Goal: Task Accomplishment & Management: Complete application form

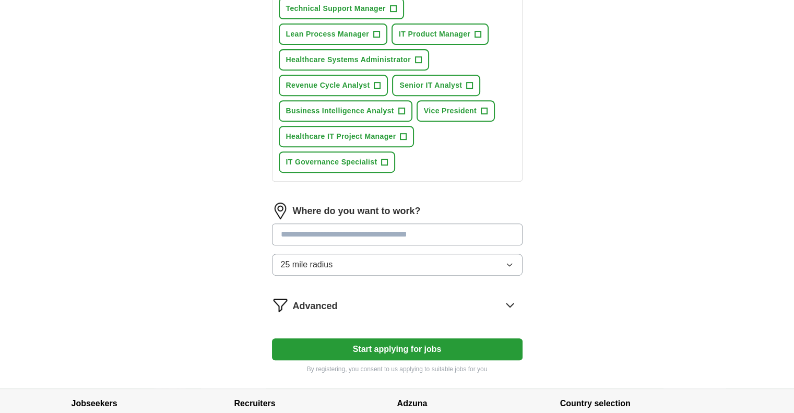
scroll to position [448, 0]
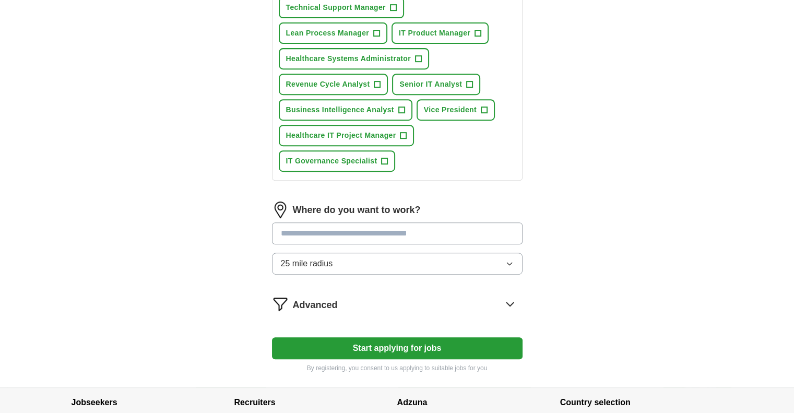
click at [284, 236] on input at bounding box center [397, 233] width 251 height 22
type input "*******"
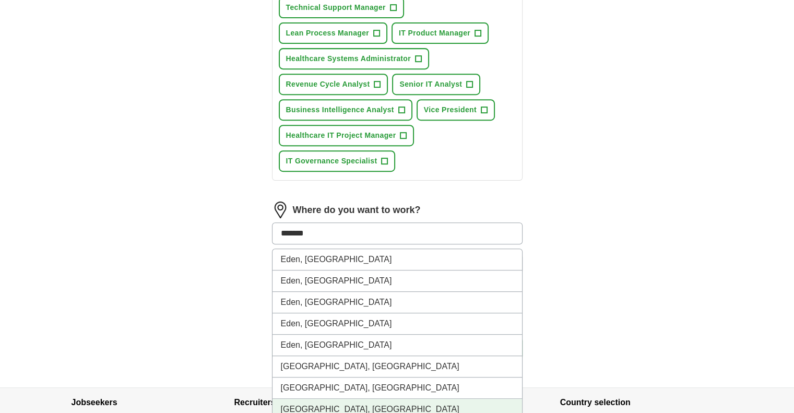
click at [288, 408] on li "[GEOGRAPHIC_DATA], [GEOGRAPHIC_DATA]" at bounding box center [396, 409] width 249 height 21
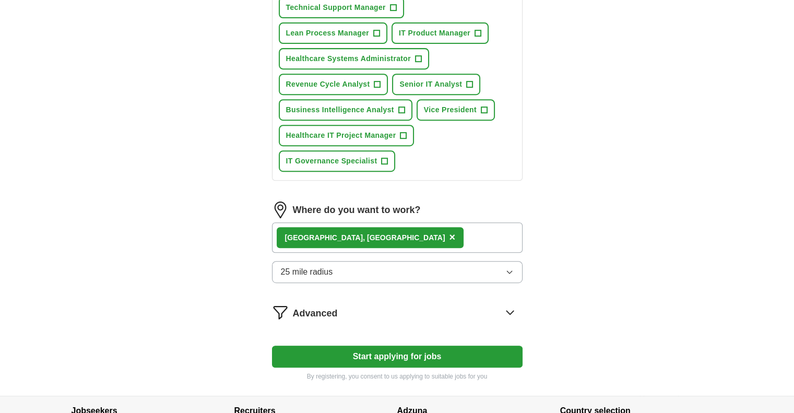
click at [319, 268] on span "25 mile radius" at bounding box center [307, 272] width 52 height 13
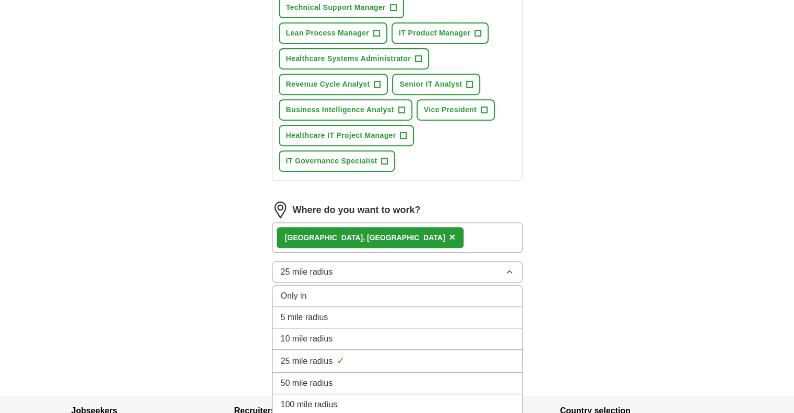
click at [315, 373] on li "50 mile radius" at bounding box center [396, 383] width 249 height 21
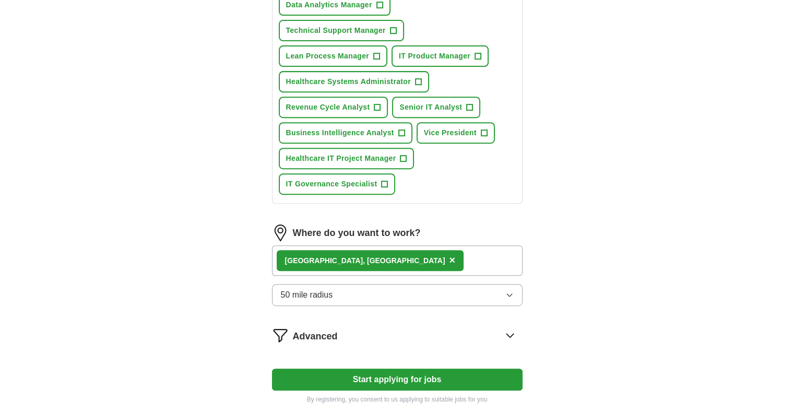
scroll to position [530, 0]
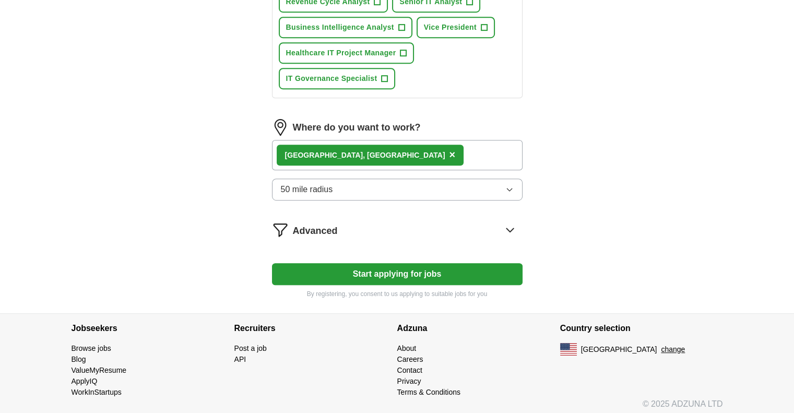
click at [330, 276] on button "Start applying for jobs" at bounding box center [397, 274] width 251 height 22
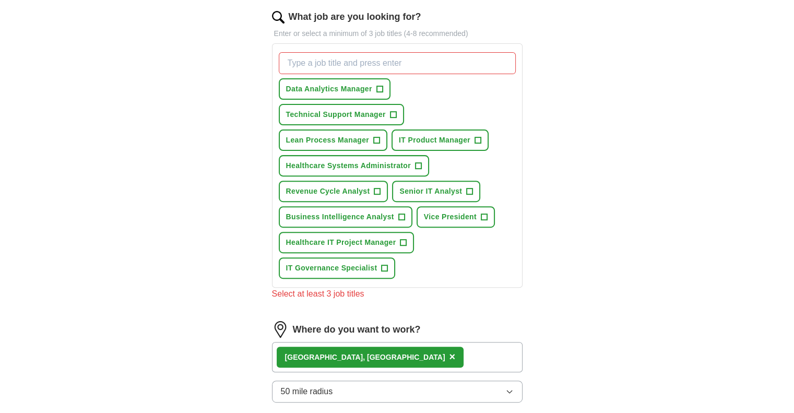
scroll to position [340, 0]
click at [374, 87] on button "Data Analytics Manager +" at bounding box center [335, 89] width 112 height 21
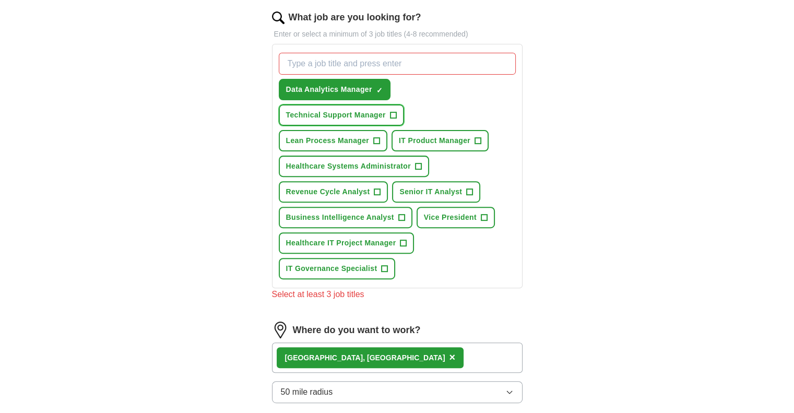
click at [397, 112] on button "Technical Support Manager +" at bounding box center [341, 114] width 125 height 21
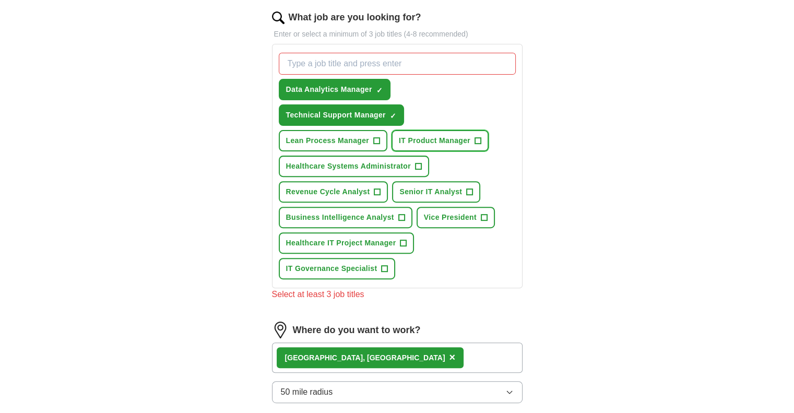
click at [476, 137] on span "+" at bounding box center [477, 141] width 6 height 8
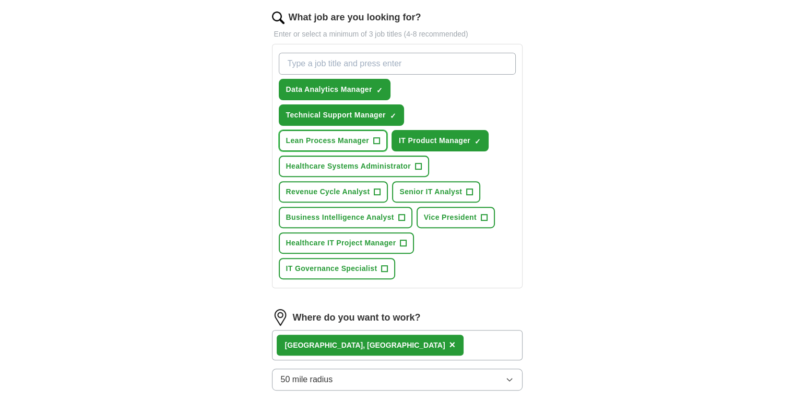
click at [372, 137] on button "Lean Process Manager +" at bounding box center [333, 140] width 109 height 21
click at [424, 162] on button "Healthcare Systems Administrator +" at bounding box center [354, 166] width 150 height 21
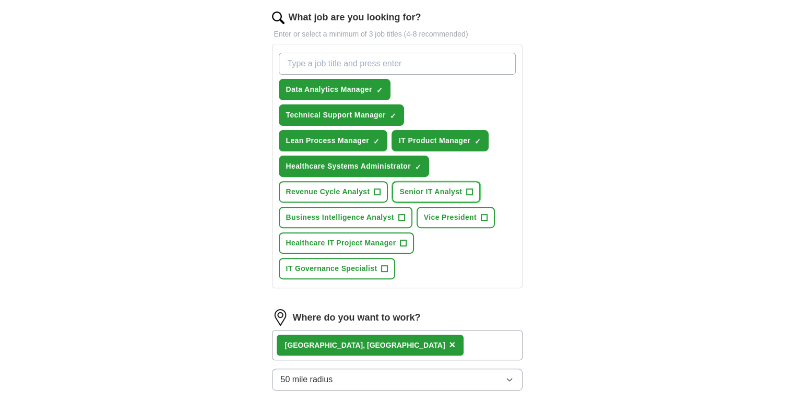
click at [465, 182] on button "Senior IT Analyst +" at bounding box center [436, 191] width 88 height 21
click at [376, 188] on span "+" at bounding box center [377, 192] width 6 height 8
click at [409, 213] on button "Business Intelligence Analyst +" at bounding box center [346, 217] width 134 height 21
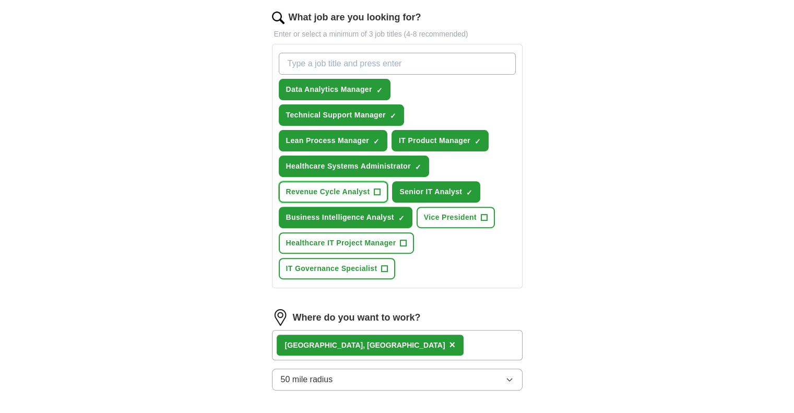
click at [382, 190] on button "Revenue Cycle Analyst +" at bounding box center [334, 191] width 110 height 21
click at [400, 240] on span "+" at bounding box center [403, 243] width 6 height 8
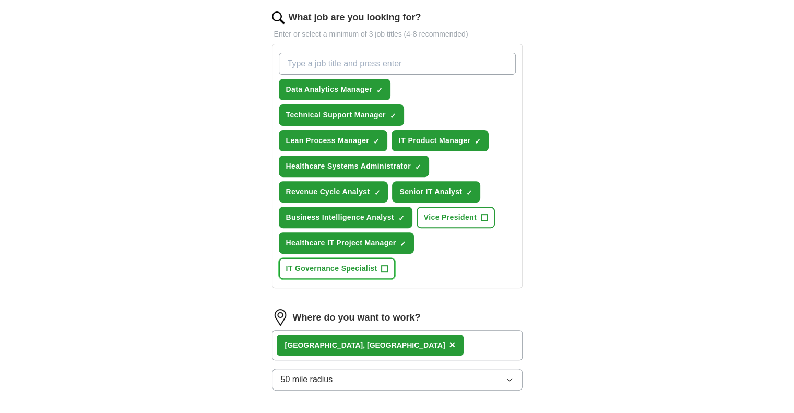
click at [377, 271] on button "IT Governance Specialist +" at bounding box center [337, 268] width 117 height 21
click at [486, 213] on button "Vice President +" at bounding box center [456, 217] width 78 height 21
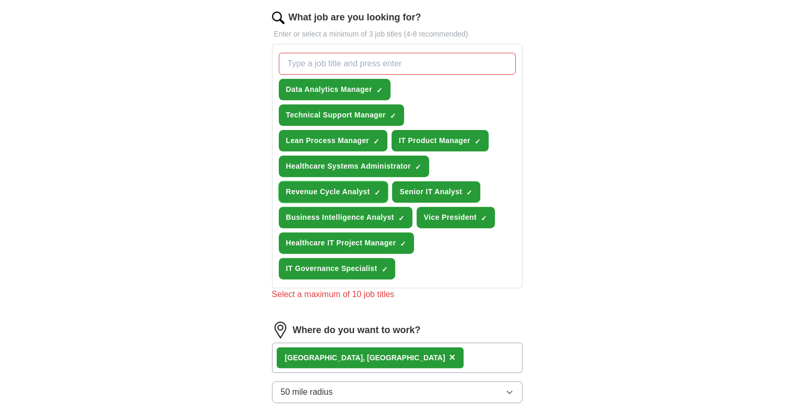
click at [372, 190] on button "Revenue Cycle Analyst ✓ ×" at bounding box center [334, 191] width 110 height 21
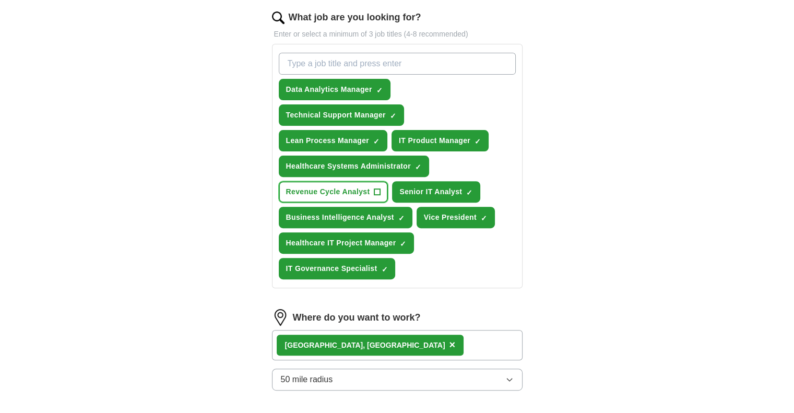
click at [376, 188] on span "+" at bounding box center [377, 192] width 6 height 8
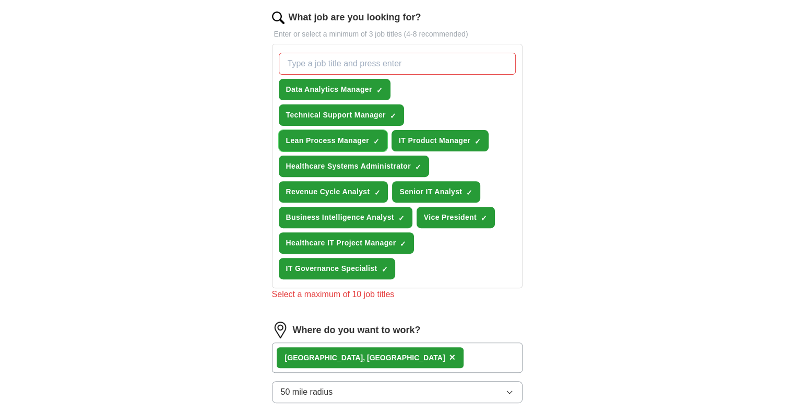
click at [0, 0] on span "×" at bounding box center [0, 0] width 0 height 0
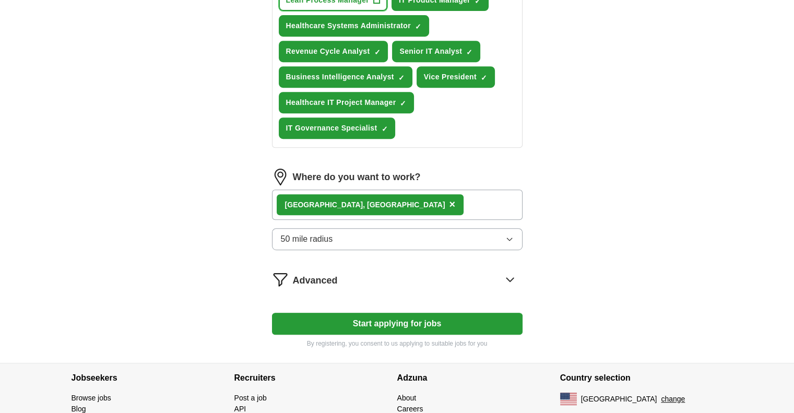
scroll to position [530, 0]
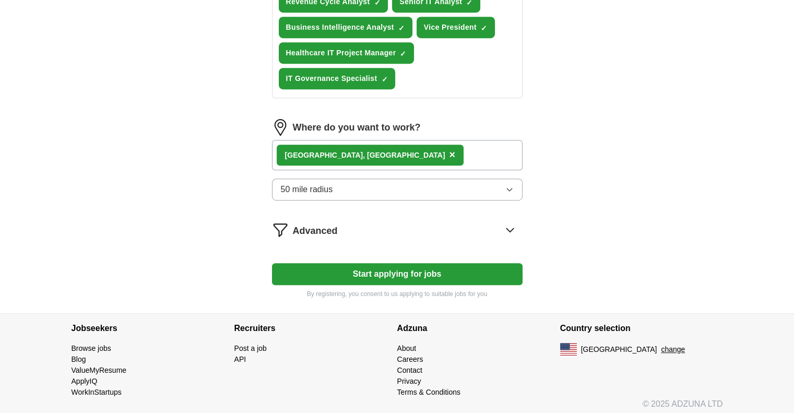
click at [343, 267] on button "Start applying for jobs" at bounding box center [397, 274] width 251 height 22
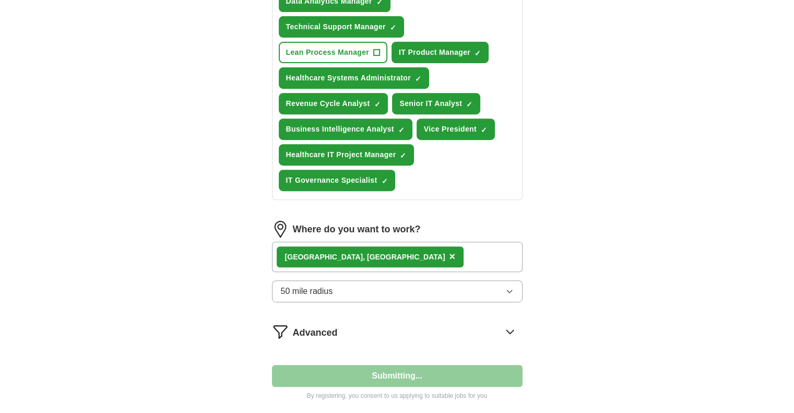
select select "**"
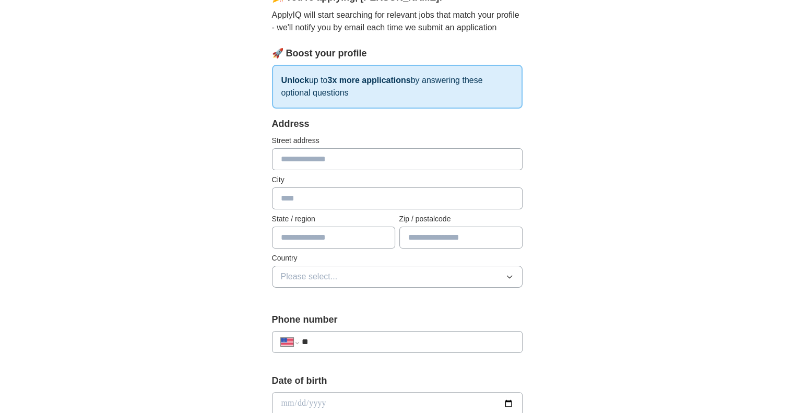
scroll to position [111, 0]
click at [294, 162] on input "text" at bounding box center [397, 159] width 251 height 22
type input "**********"
type input "****"
type input "**"
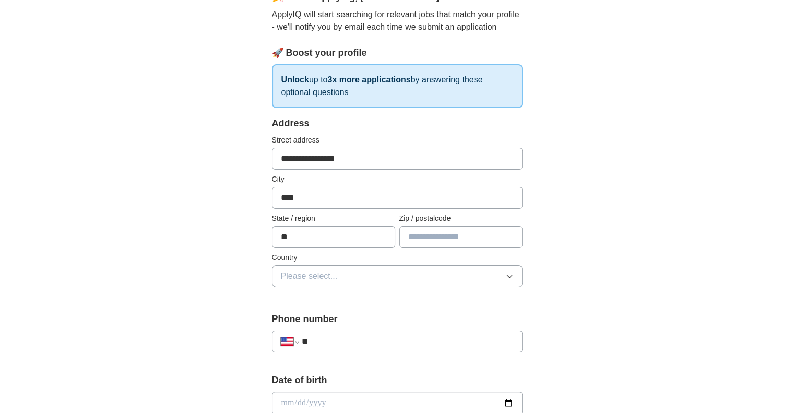
type input "*****"
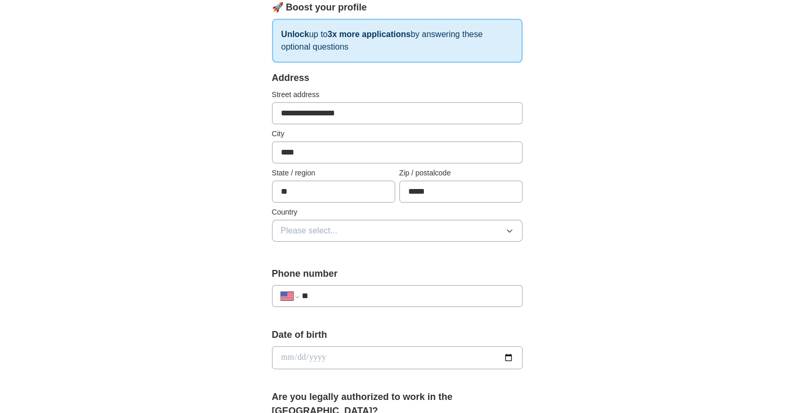
scroll to position [157, 0]
click at [304, 229] on span "Please select..." at bounding box center [309, 230] width 57 height 13
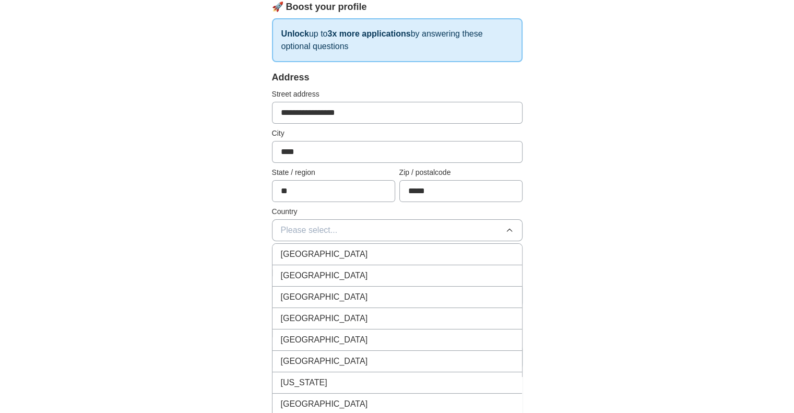
click at [306, 272] on span "United States" at bounding box center [324, 275] width 87 height 13
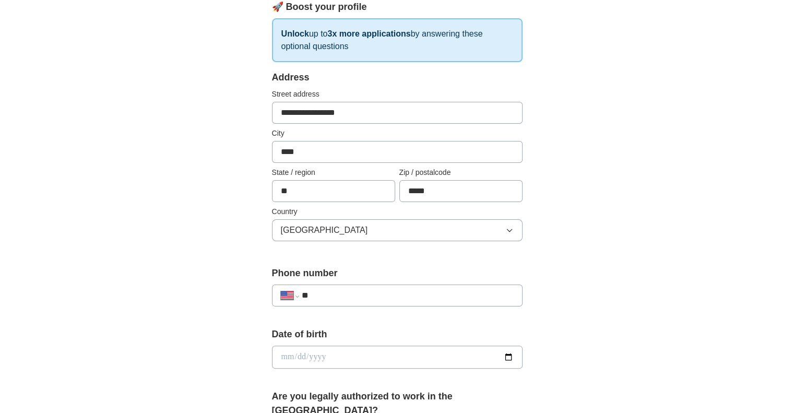
click at [332, 298] on input "**" at bounding box center [407, 295] width 212 height 13
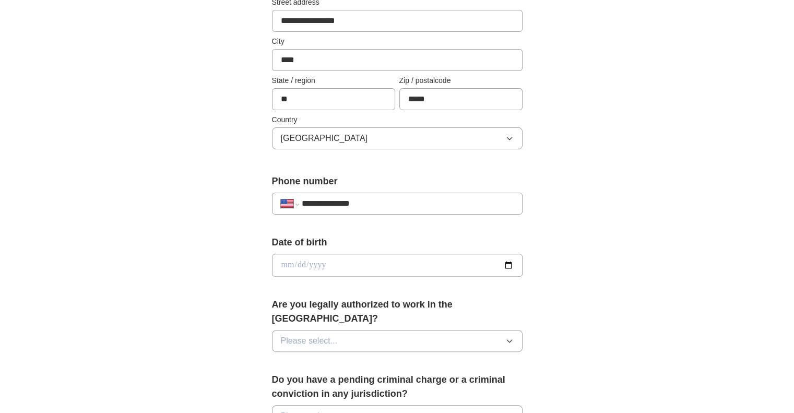
scroll to position [251, 0]
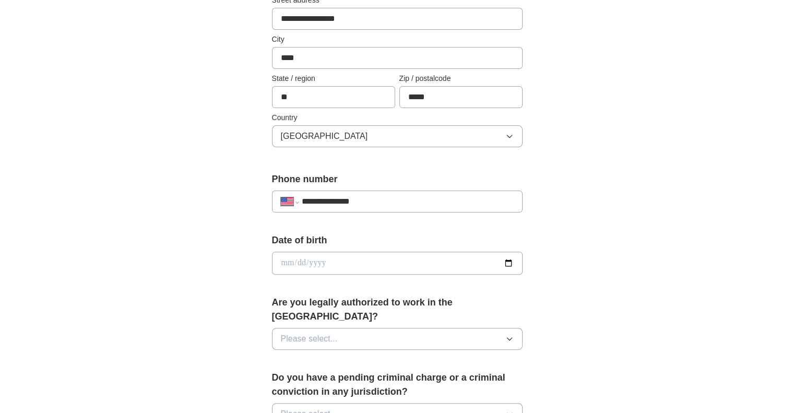
type input "**********"
click at [294, 264] on input "date" at bounding box center [397, 263] width 251 height 23
type input "**********"
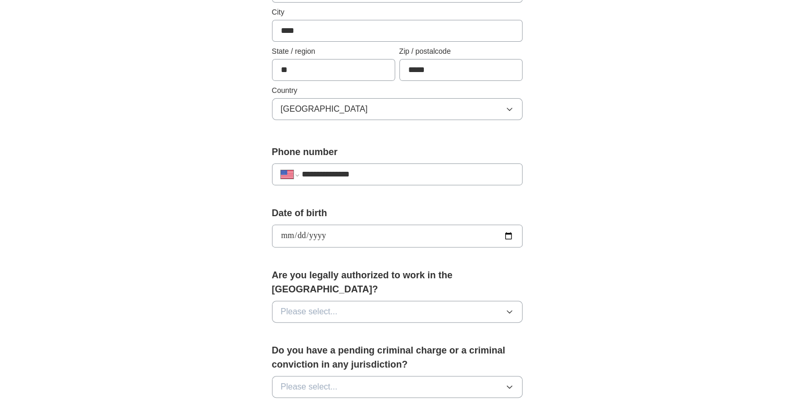
scroll to position [279, 0]
click at [294, 300] on button "Please select..." at bounding box center [397, 311] width 251 height 22
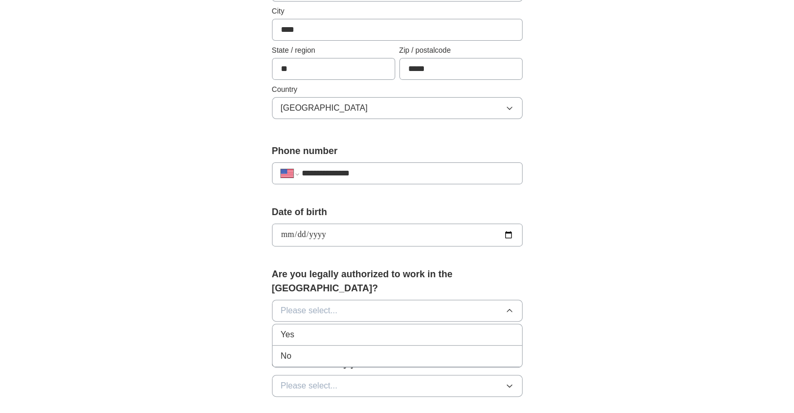
click at [293, 328] on span "Yes" at bounding box center [288, 334] width 14 height 13
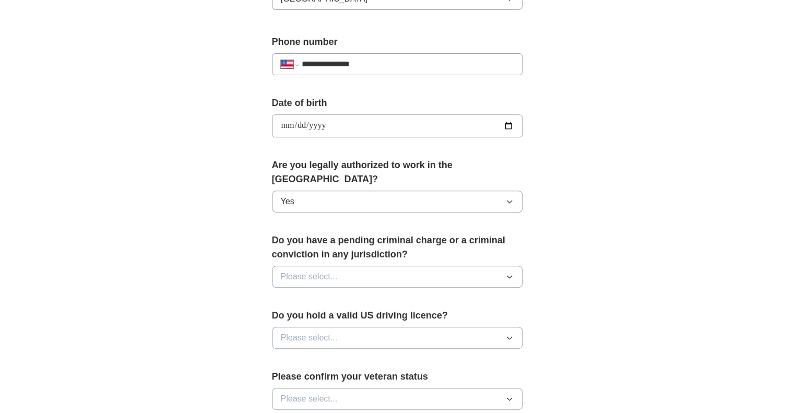
scroll to position [387, 0]
click at [305, 271] on span "Please select..." at bounding box center [309, 277] width 57 height 13
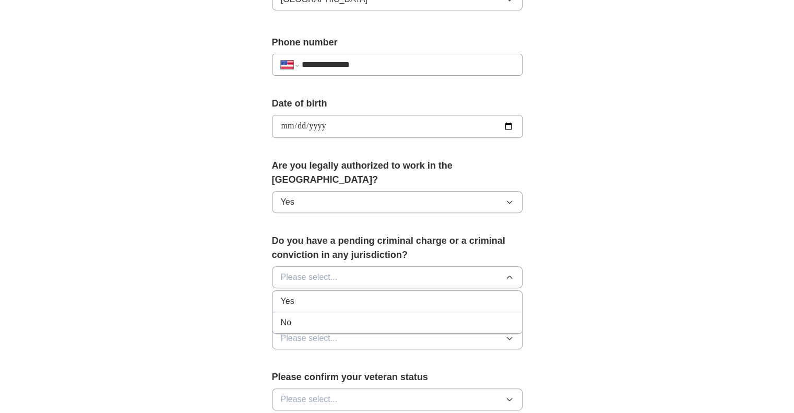
click at [299, 316] on div "No" at bounding box center [397, 322] width 233 height 13
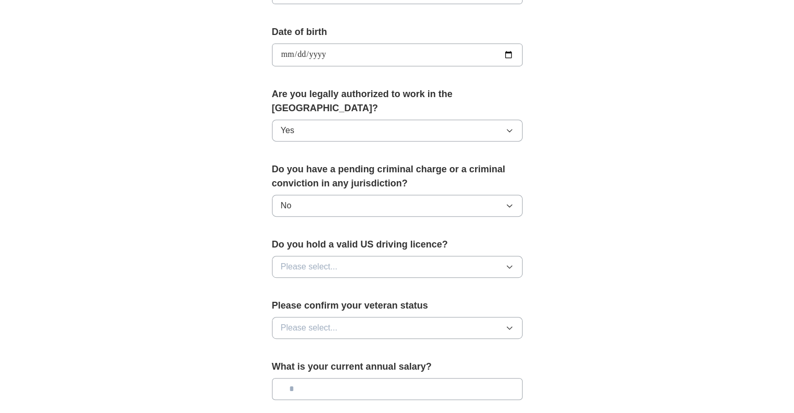
scroll to position [462, 0]
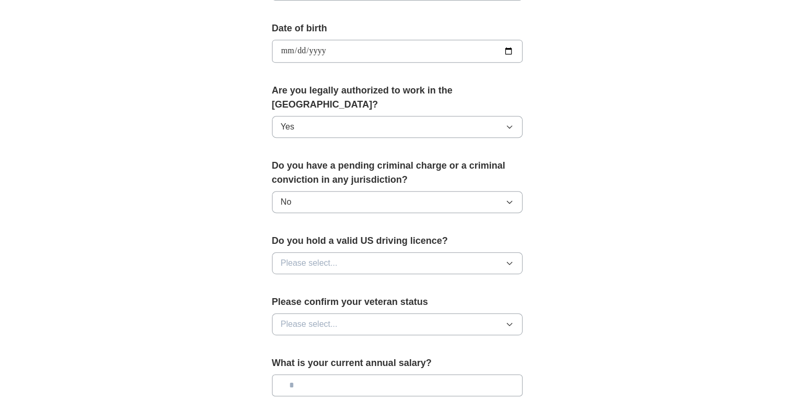
click at [301, 257] on span "Please select..." at bounding box center [309, 263] width 57 height 13
click at [301, 280] on li "Yes" at bounding box center [396, 287] width 249 height 21
click at [291, 318] on span "Please select..." at bounding box center [309, 324] width 57 height 13
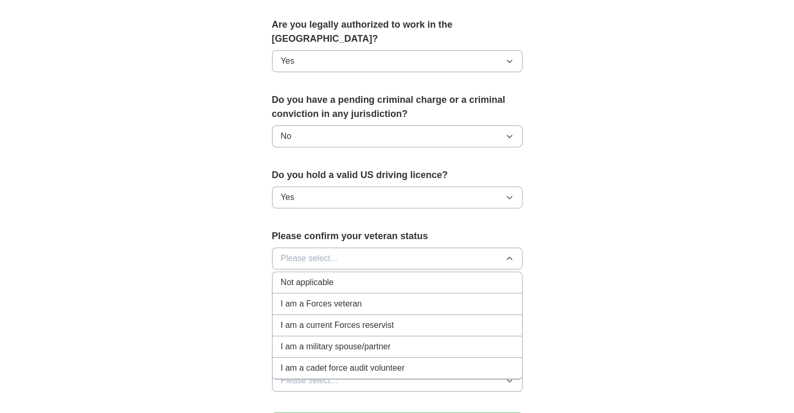
scroll to position [542, 0]
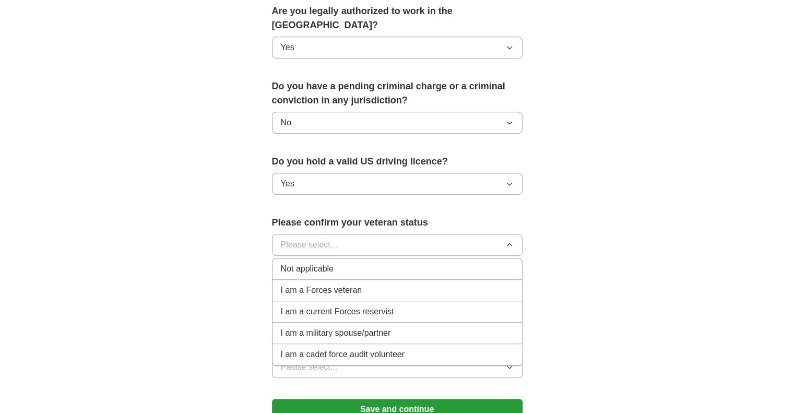
click at [292, 263] on span "Not applicable" at bounding box center [307, 269] width 53 height 13
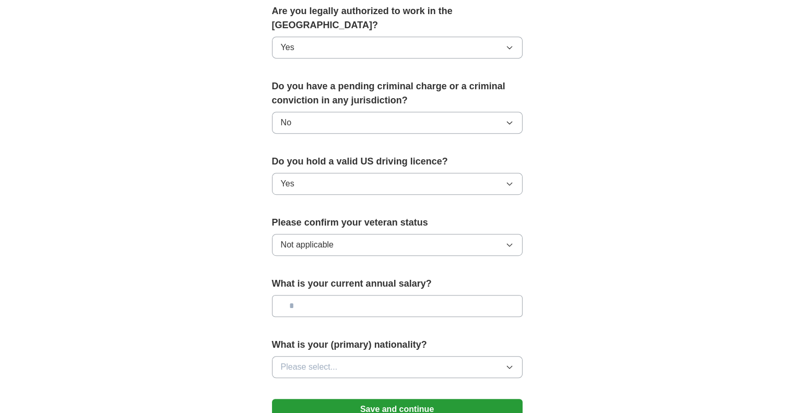
click at [304, 295] on input "text" at bounding box center [397, 306] width 251 height 22
type input "*******"
click at [286, 361] on span "Please select..." at bounding box center [309, 367] width 57 height 13
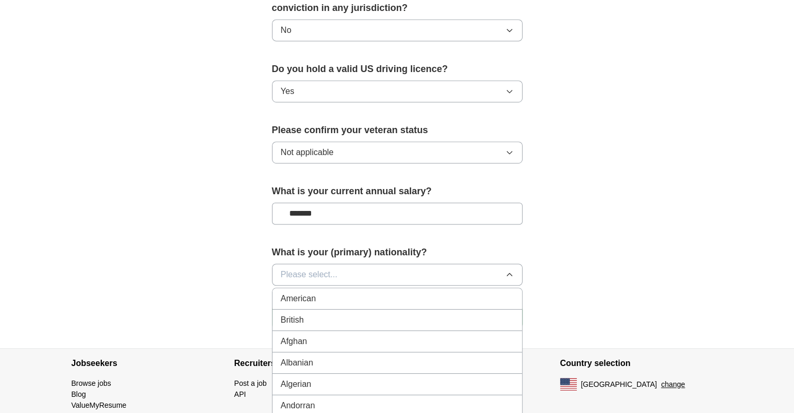
scroll to position [645, 0]
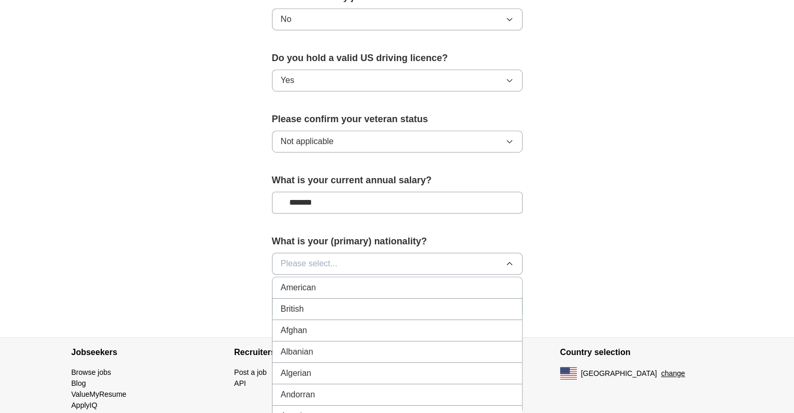
click at [296, 281] on span "American" at bounding box center [298, 287] width 35 height 13
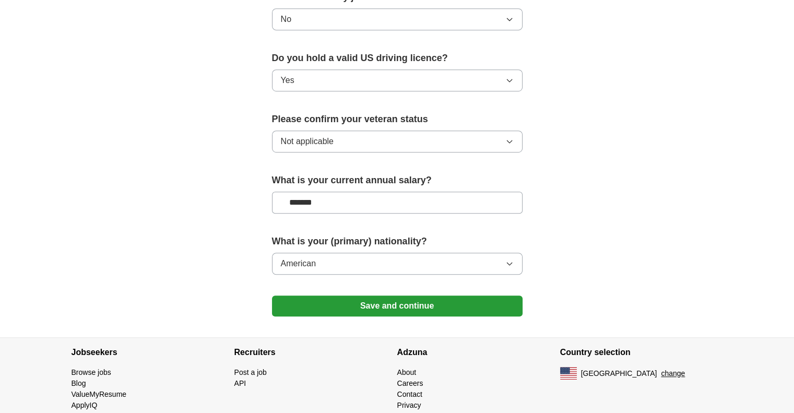
click at [308, 295] on button "Save and continue" at bounding box center [397, 305] width 251 height 21
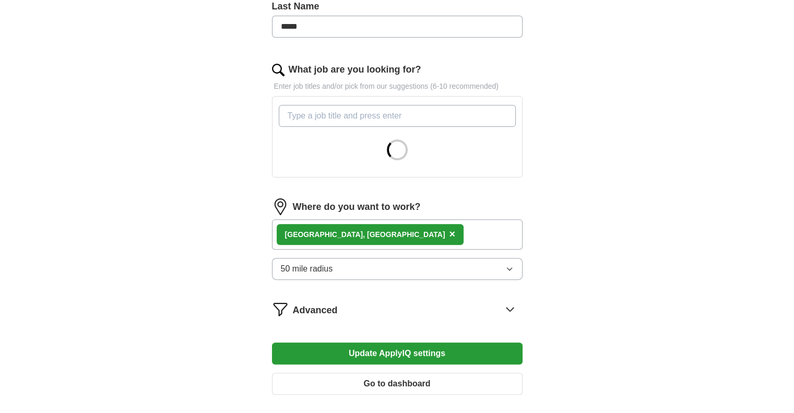
scroll to position [300, 0]
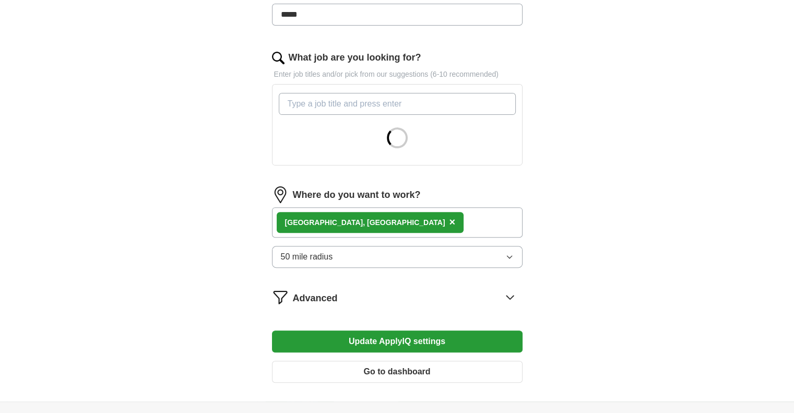
click at [449, 219] on span "×" at bounding box center [452, 221] width 6 height 11
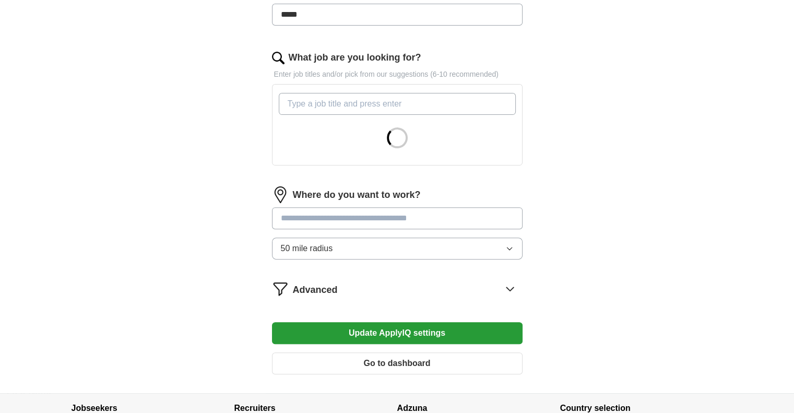
click at [317, 224] on input at bounding box center [397, 218] width 251 height 22
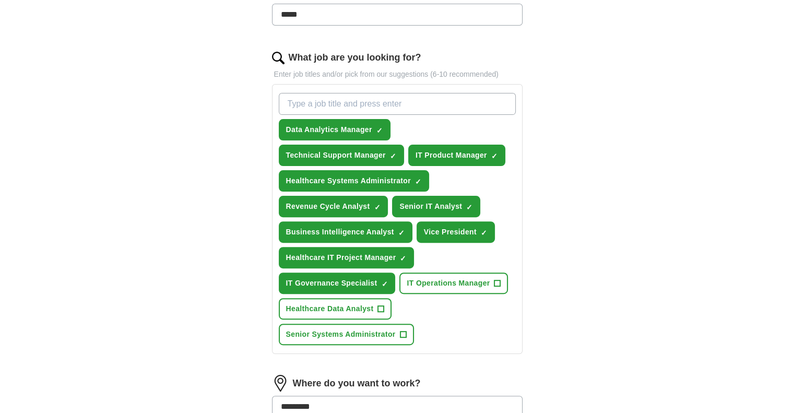
type input "**********"
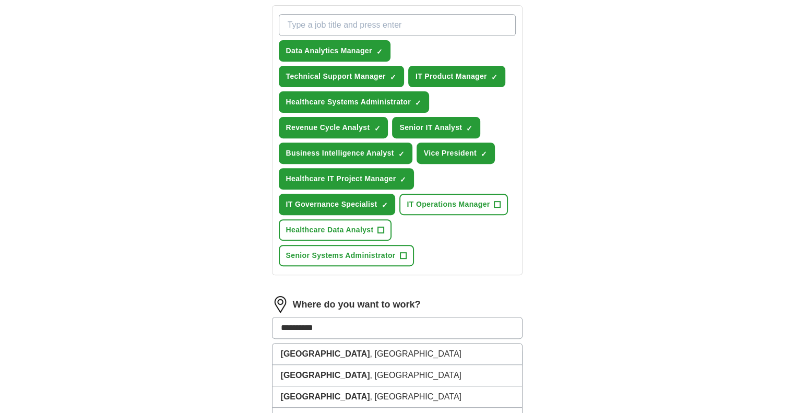
scroll to position [382, 0]
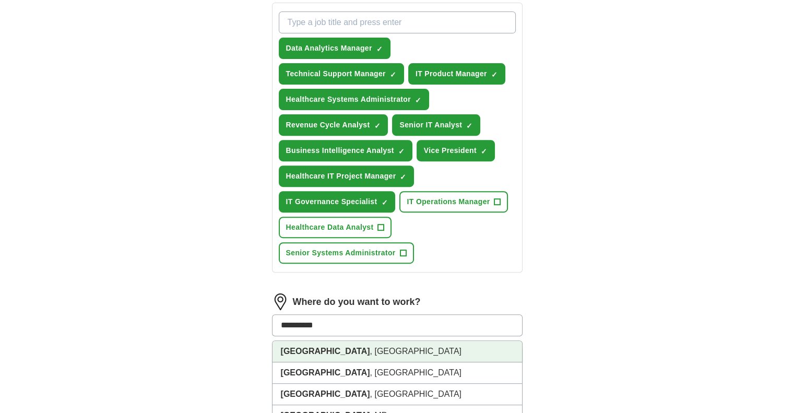
click at [351, 346] on li "[GEOGRAPHIC_DATA] , [GEOGRAPHIC_DATA]" at bounding box center [396, 351] width 249 height 21
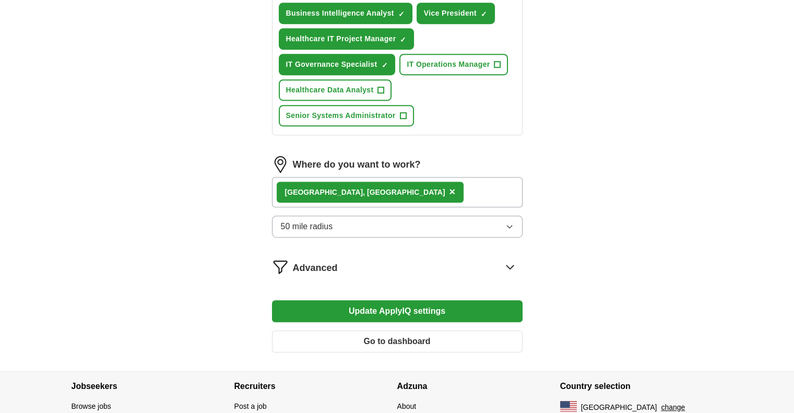
scroll to position [576, 0]
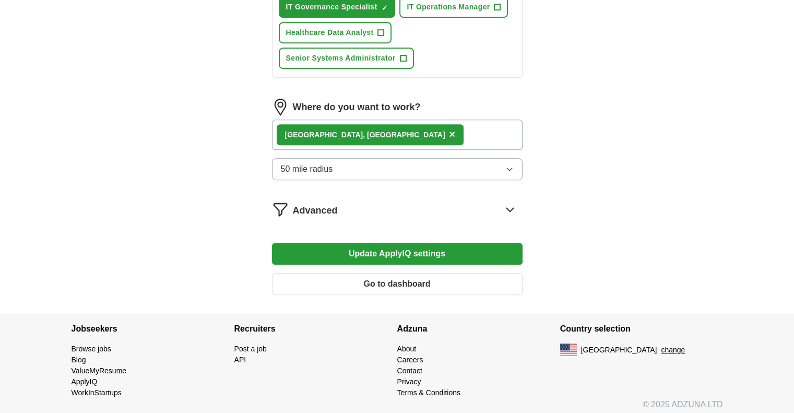
click at [327, 252] on button "Update ApplyIQ settings" at bounding box center [397, 254] width 251 height 22
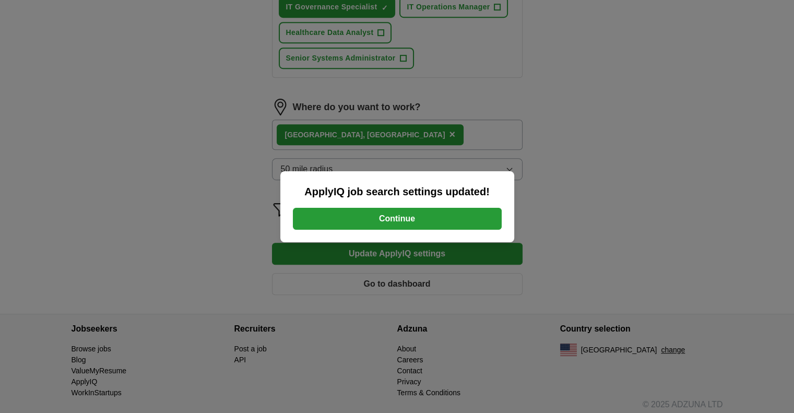
click at [334, 217] on button "Continue" at bounding box center [397, 219] width 209 height 22
